Goal: Information Seeking & Learning: Learn about a topic

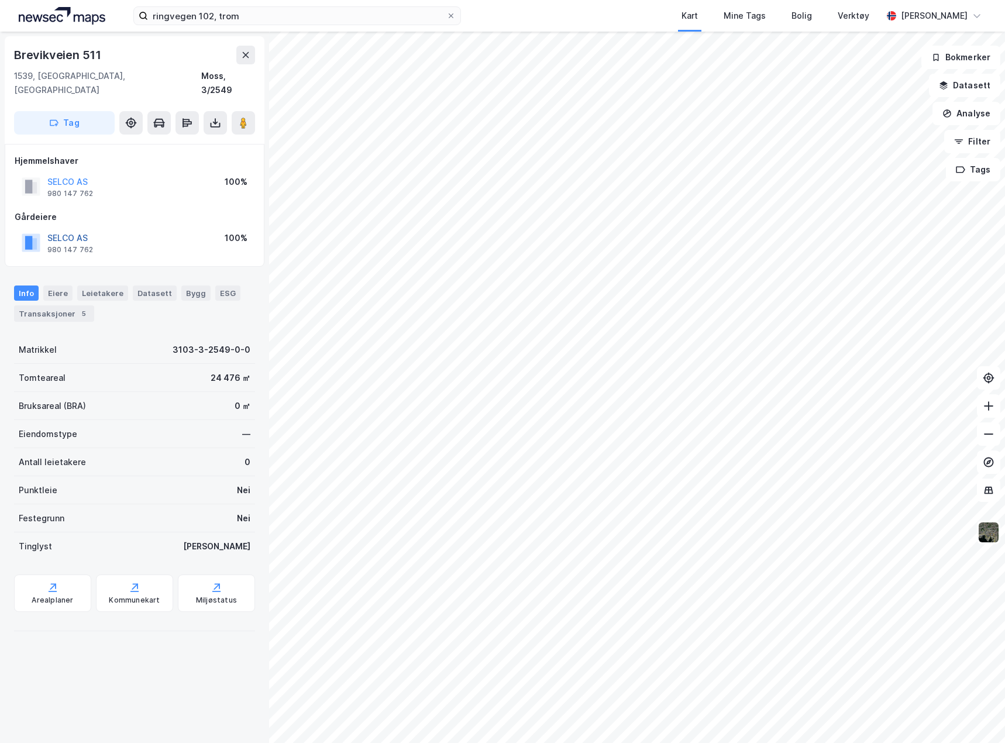
click at [0, 0] on button "SELCO AS" at bounding box center [0, 0] width 0 height 0
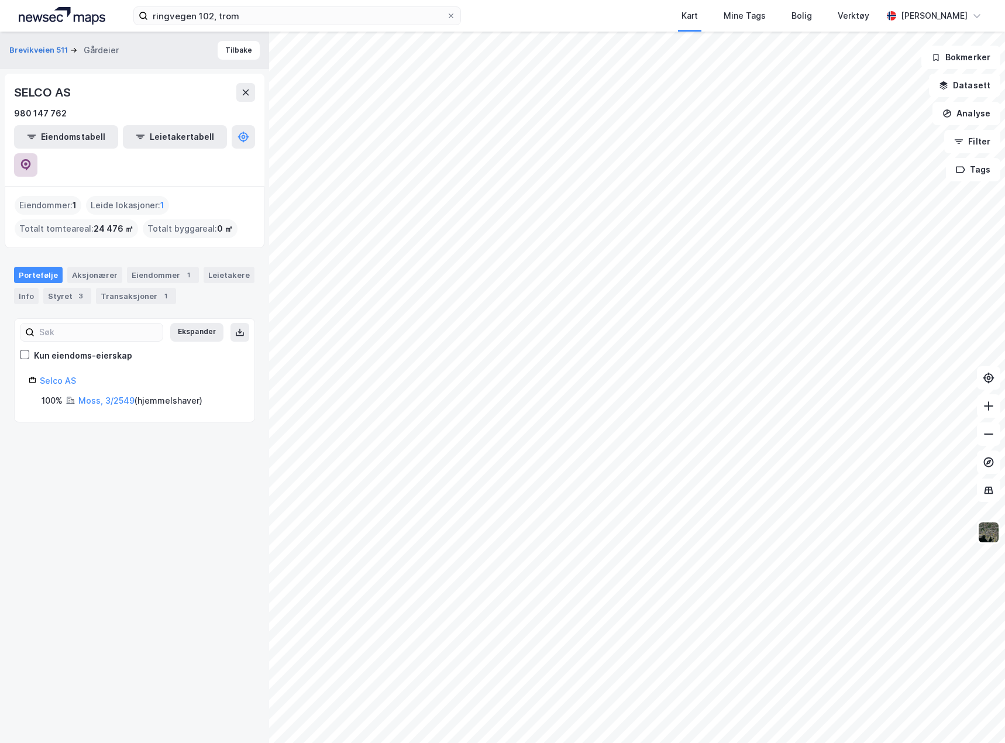
click at [31, 159] on icon at bounding box center [26, 165] width 10 height 12
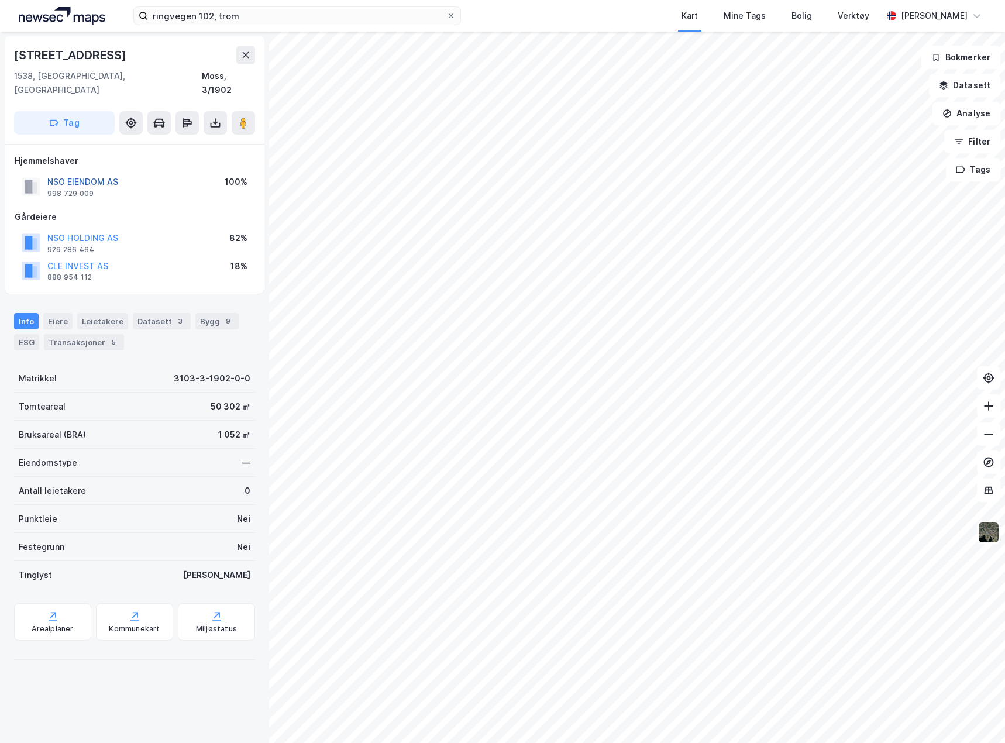
click at [0, 0] on button "NSO EIENDOM AS" at bounding box center [0, 0] width 0 height 0
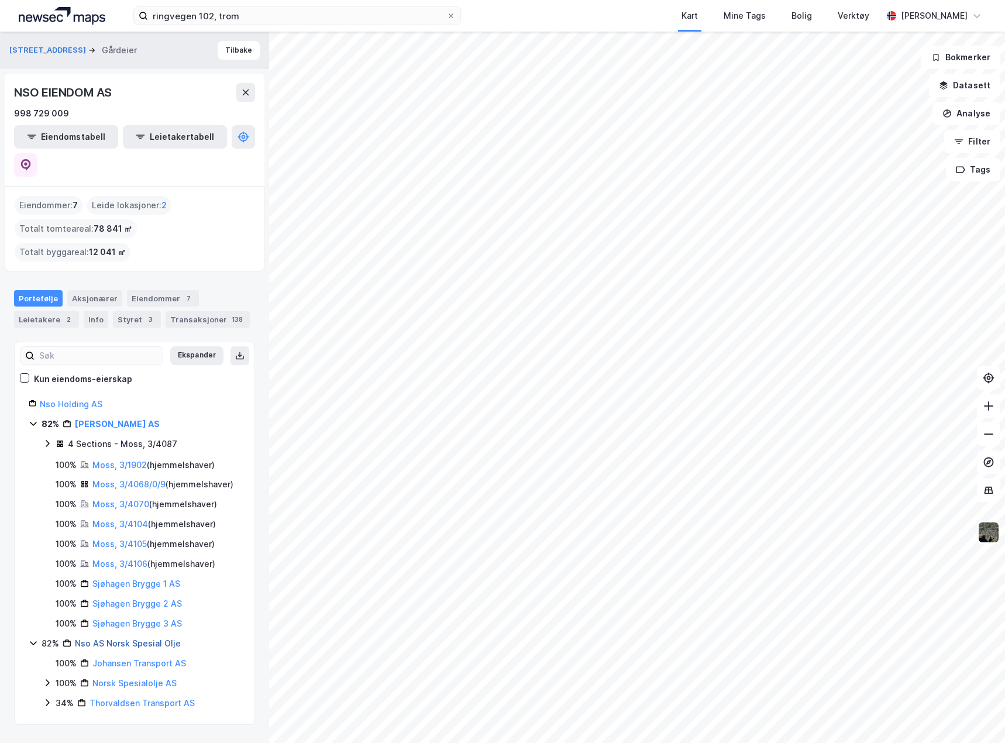
click at [101, 638] on link "Nso AS Norsk Spesial Olje" at bounding box center [128, 643] width 106 height 10
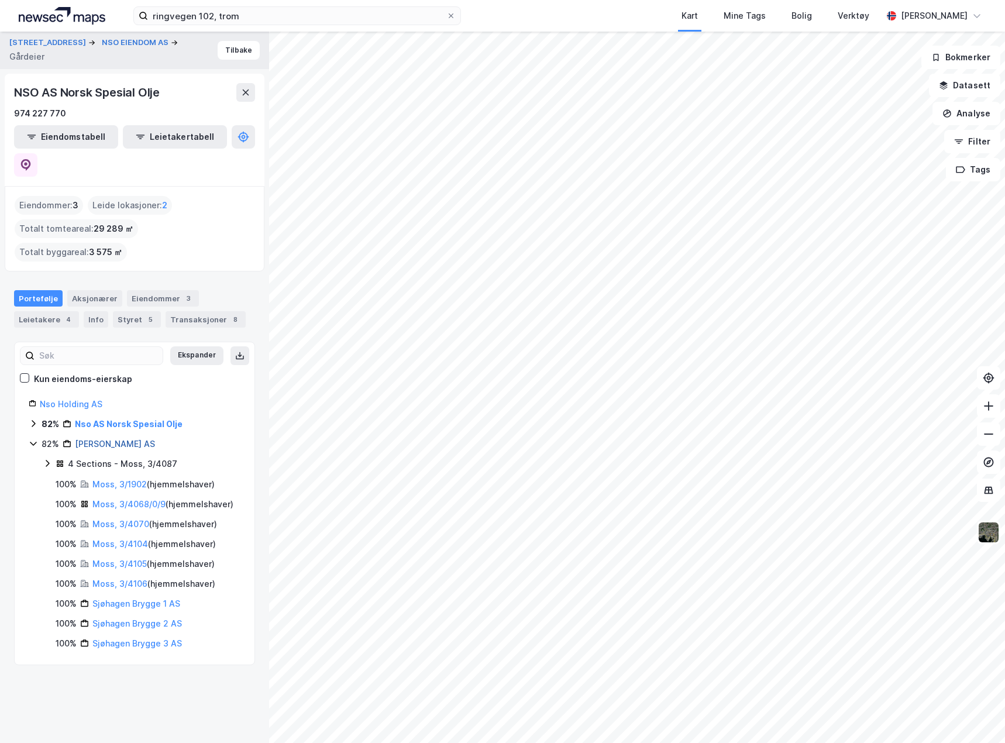
click at [95, 439] on link "[PERSON_NAME] AS" at bounding box center [115, 444] width 80 height 10
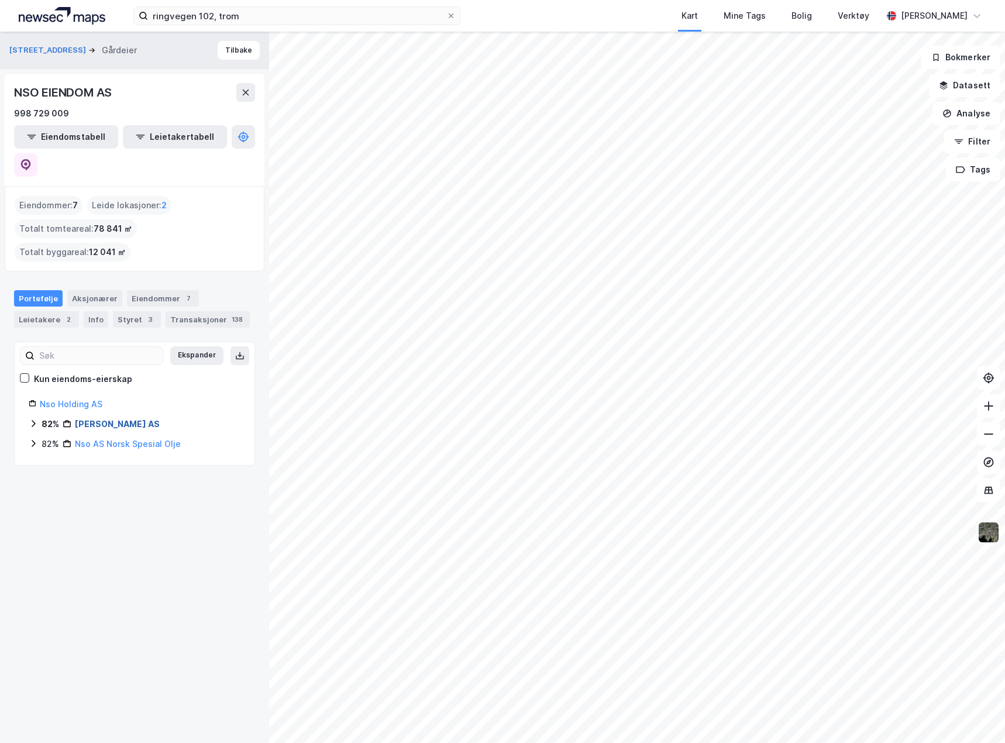
click at [120, 419] on link "[PERSON_NAME] AS" at bounding box center [117, 424] width 85 height 10
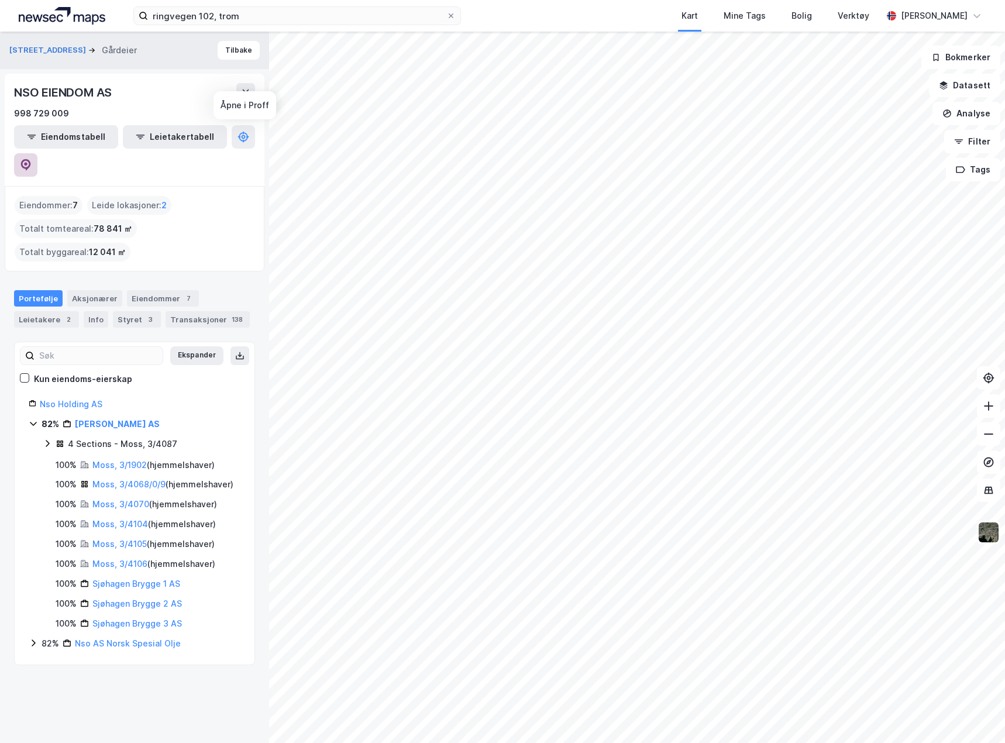
click at [37, 153] on button at bounding box center [25, 164] width 23 height 23
click at [256, 21] on input "ringvegen 102, trom" at bounding box center [297, 16] width 298 height 18
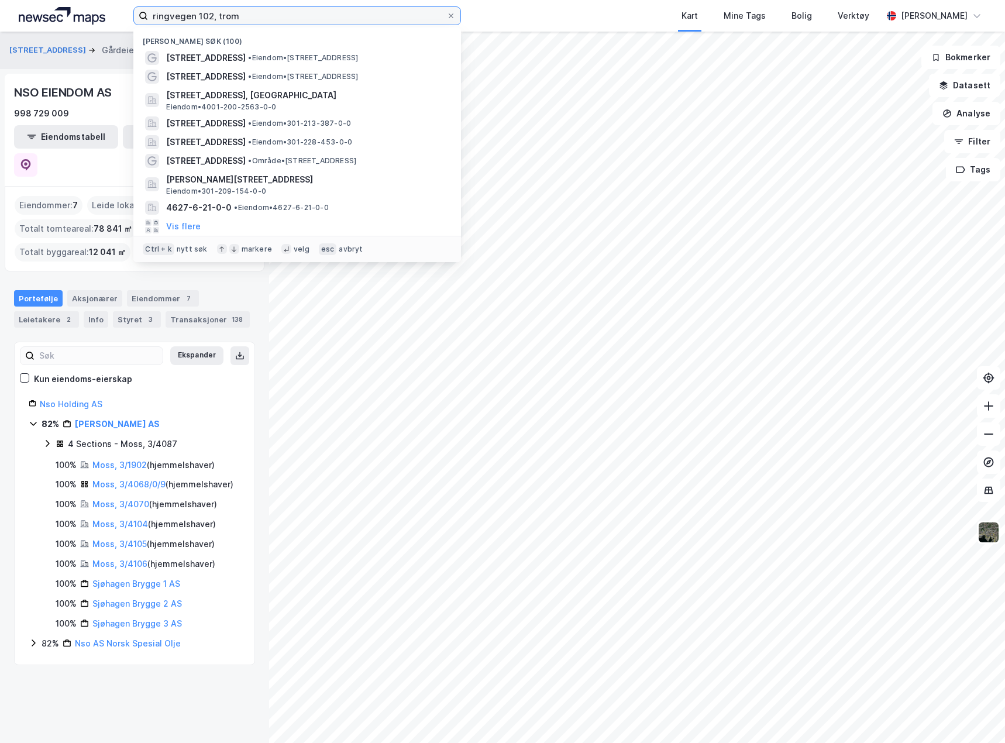
click at [256, 22] on input "ringvegen 102, trom" at bounding box center [297, 16] width 298 height 18
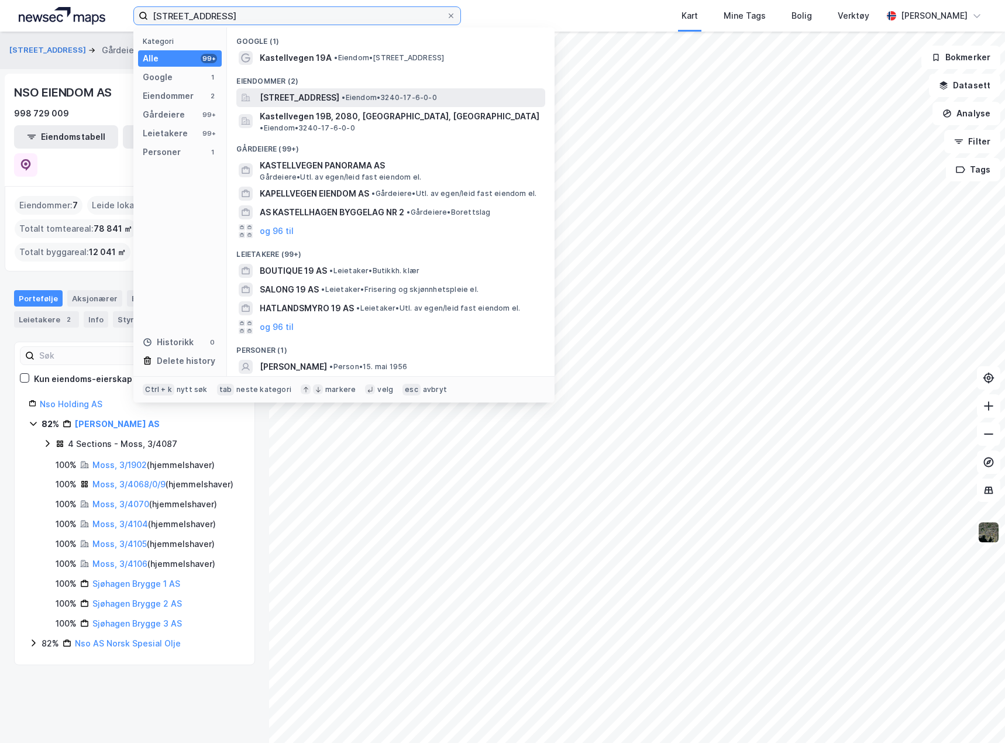
type input "[STREET_ADDRESS]"
click at [318, 97] on span "[STREET_ADDRESS]" at bounding box center [300, 98] width 80 height 14
